Goal: Information Seeking & Learning: Learn about a topic

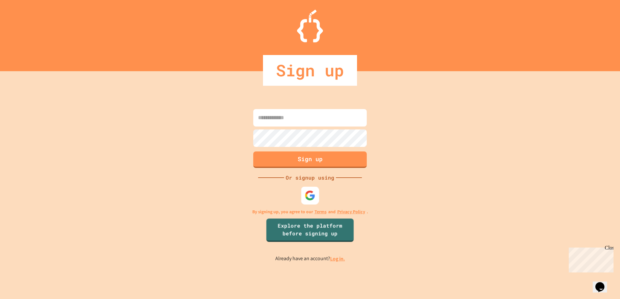
type input "**********"
click at [316, 194] on div at bounding box center [310, 196] width 18 height 18
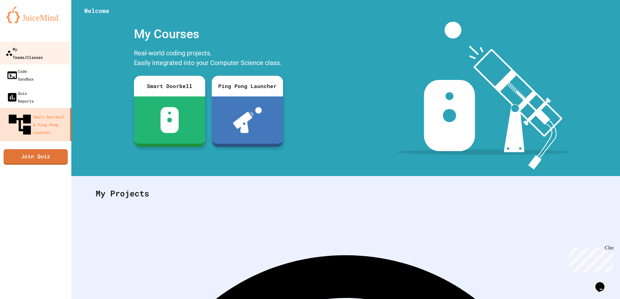
click at [37, 55] on link "My Teams/Classes" at bounding box center [36, 53] width 74 height 23
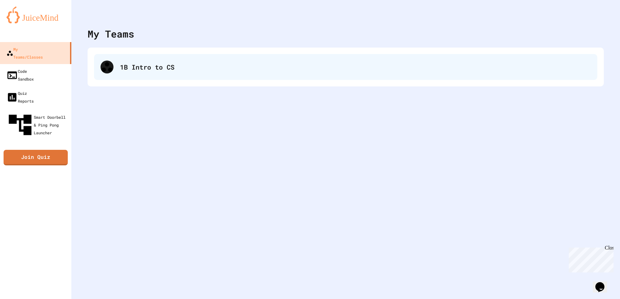
click at [147, 68] on div "1B Intro to CS" at bounding box center [355, 67] width 471 height 10
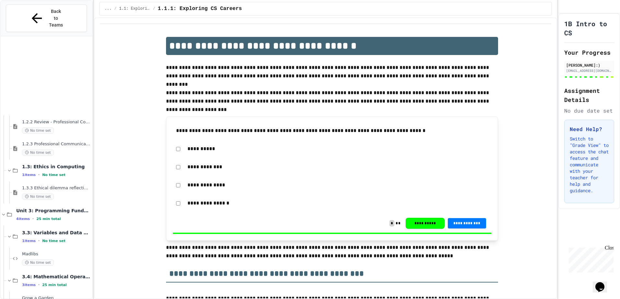
scroll to position [200, 0]
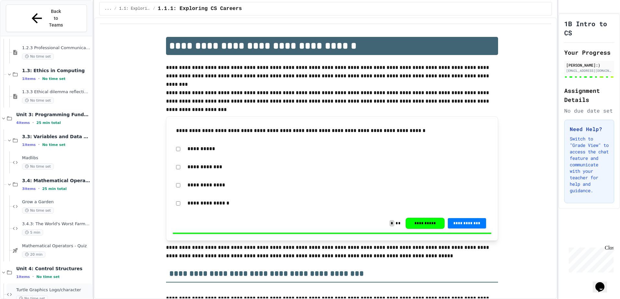
click at [59, 284] on div "Turtle Graphics Logo/character No time set" at bounding box center [49, 295] width 86 height 22
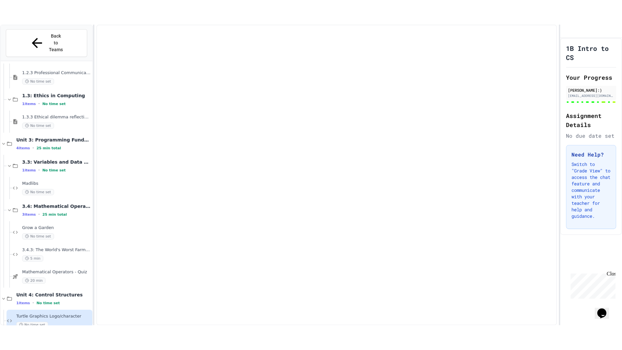
scroll to position [192, 0]
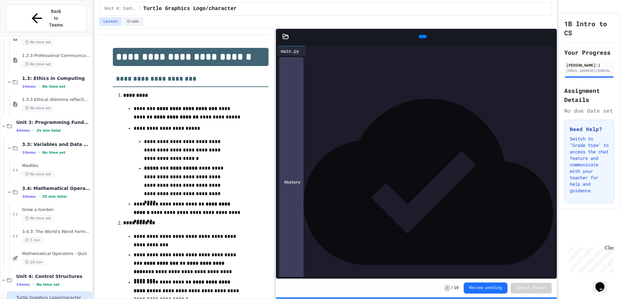
click at [550, 37] on div at bounding box center [553, 37] width 6 height 10
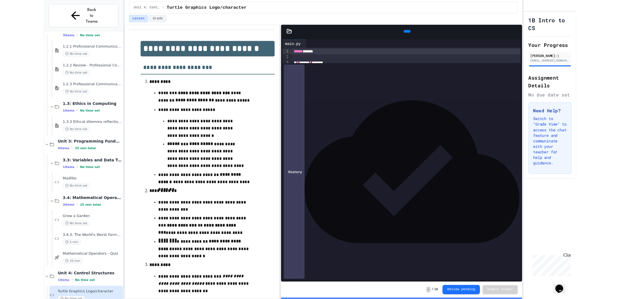
scroll to position [149, 0]
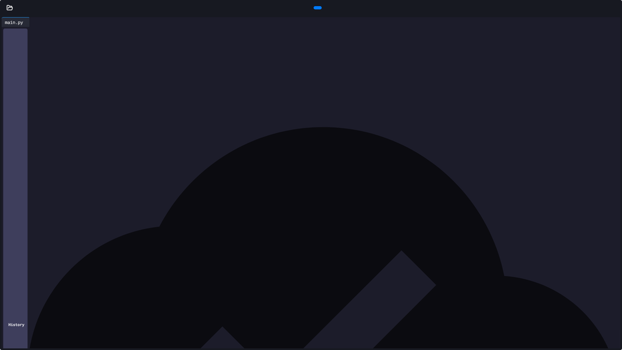
click at [321, 7] on div at bounding box center [318, 7] width 8 height 3
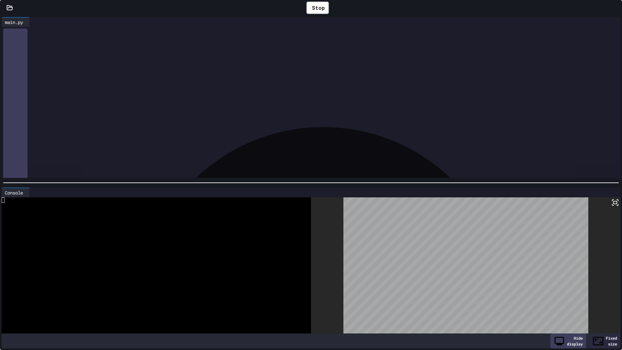
click at [616, 8] on icon at bounding box center [619, 11] width 6 height 6
